Goal: Task Accomplishment & Management: Use online tool/utility

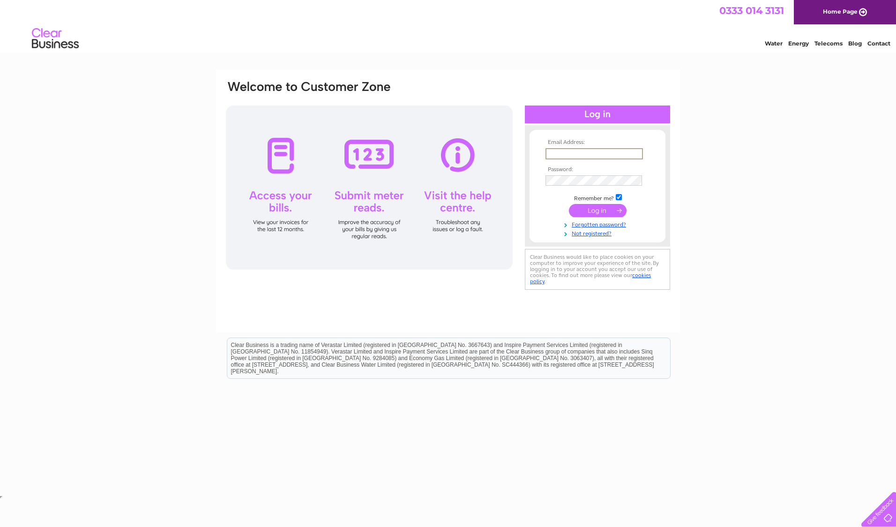
click at [570, 153] on input "text" at bounding box center [593, 153] width 97 height 11
type input "shona.buchanan@sse.com"
click at [569, 204] on input "submit" at bounding box center [598, 210] width 58 height 13
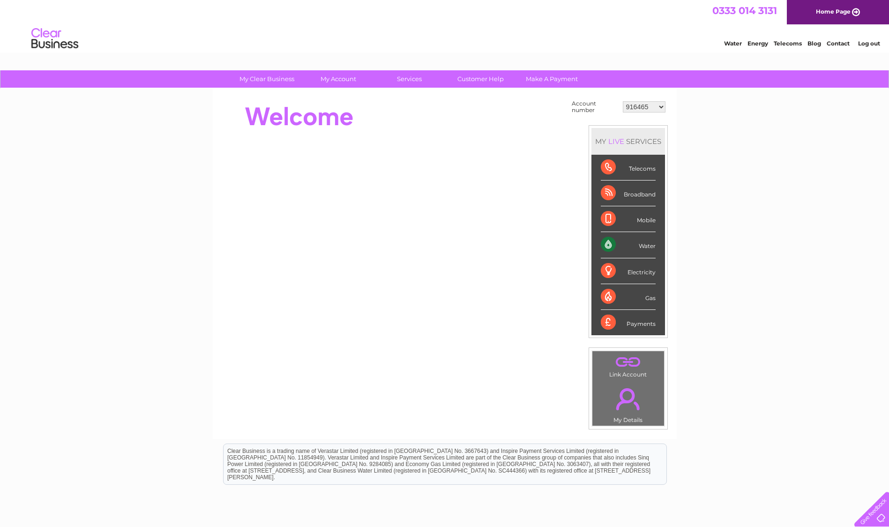
click at [657, 106] on select "916465 918797 918798 918800 918809 923099 923100 923101 938608 995922 995925 99…" at bounding box center [644, 106] width 43 height 11
select select "918797"
click at [623, 101] on select "916465 918797 918798 918800 918809 923099 923100 923101 938608 995922 995925 99…" at bounding box center [644, 106] width 43 height 11
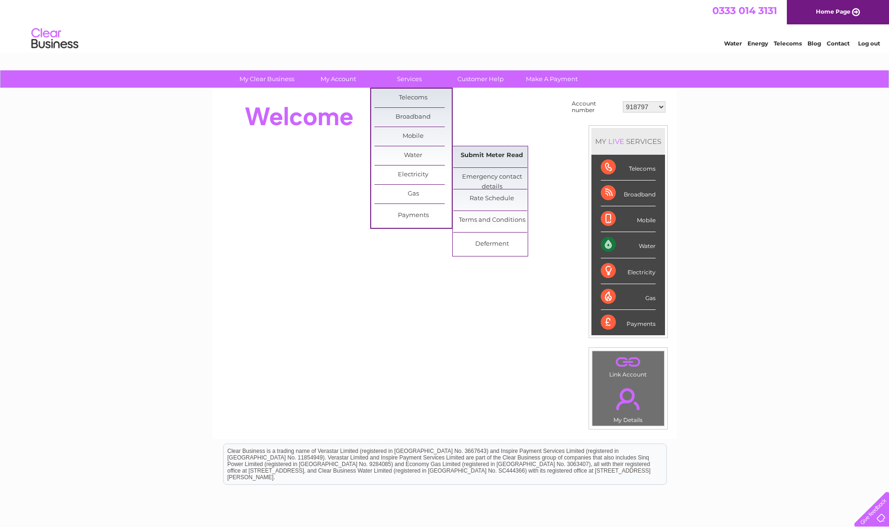
click at [495, 159] on link "Submit Meter Read" at bounding box center [491, 155] width 77 height 19
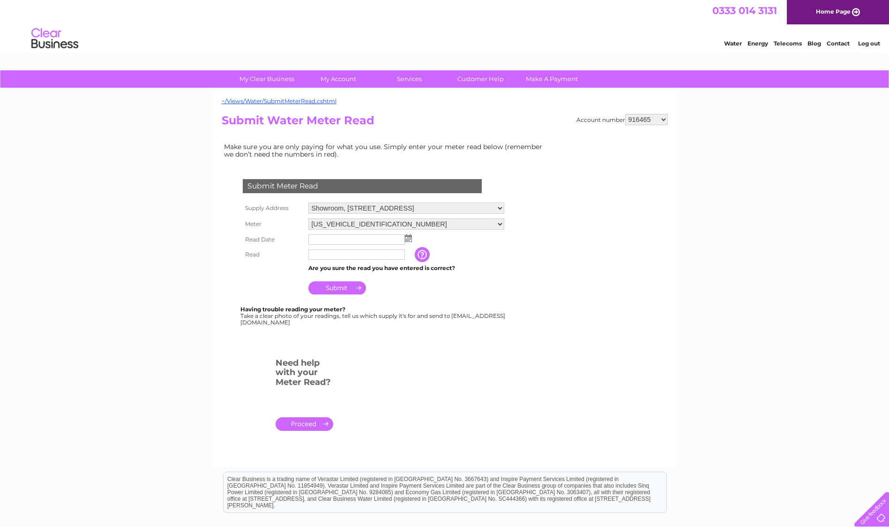
click at [663, 116] on select "916465 918797 918798 918800 918809 923099 923100 923101 938608 995922 995925 99…" at bounding box center [646, 119] width 43 height 11
select select "918797"
click at [625, 114] on select "916465 918797 918798 918800 918809 923099 923100 923101 938608 995922 995925 99…" at bounding box center [646, 119] width 43 height 11
click at [410, 239] on img at bounding box center [408, 237] width 7 height 7
click at [335, 278] on link "1" at bounding box center [331, 279] width 15 height 9
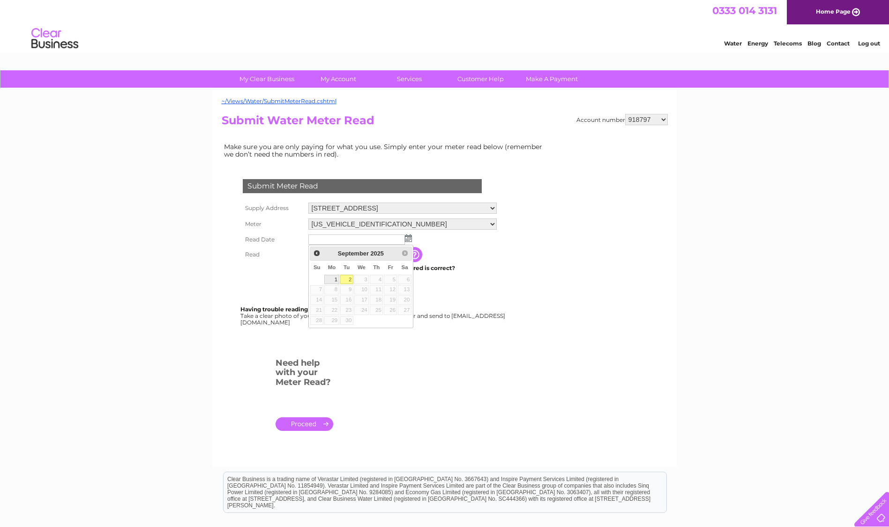
type input "2025/09/01"
click at [358, 254] on input "text" at bounding box center [356, 254] width 97 height 10
type input "47916"
click at [341, 283] on input "Submit" at bounding box center [337, 287] width 58 height 13
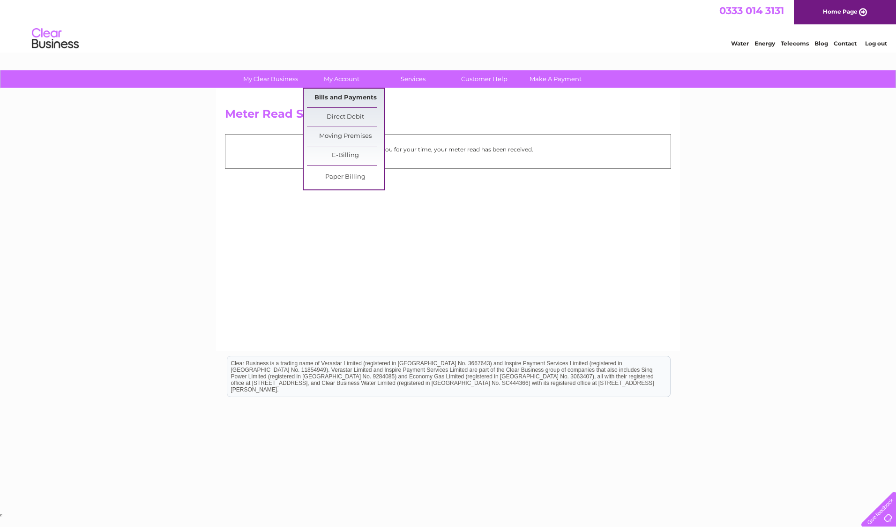
click at [330, 100] on link "Bills and Payments" at bounding box center [345, 98] width 77 height 19
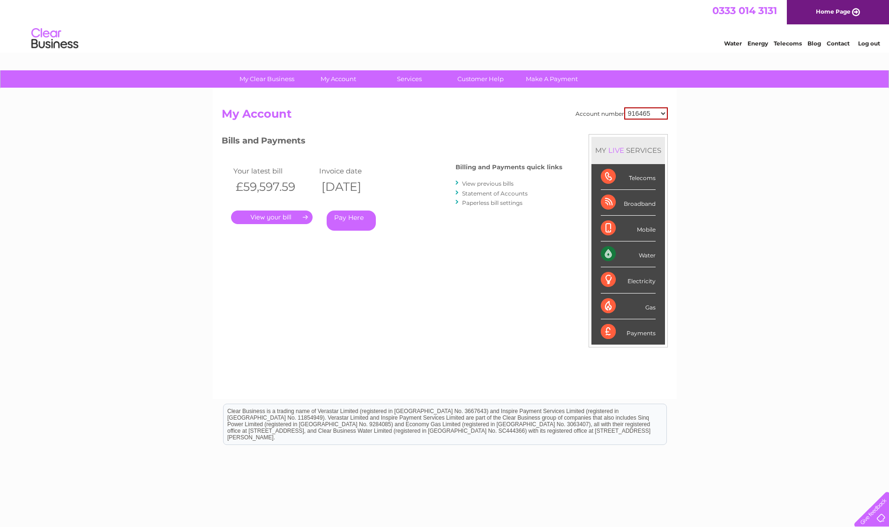
click at [662, 113] on select "916465 918797 918798 918800 918809 923099 923100 923101 938608 995922 995925 99…" at bounding box center [646, 113] width 44 height 12
select select "1129842"
click at [624, 107] on select "916465 918797 918798 918800 918809 923099 923100 923101 938608 995922 995925 99…" at bounding box center [646, 113] width 44 height 12
click at [270, 215] on link "." at bounding box center [272, 217] width 82 height 14
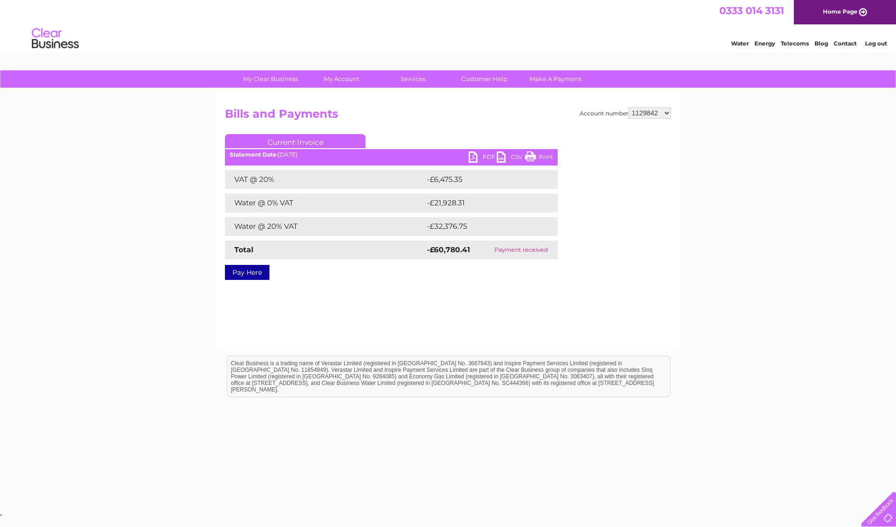
click at [483, 156] on link "PDF" at bounding box center [483, 158] width 28 height 14
